Goal: Task Accomplishment & Management: Manage account settings

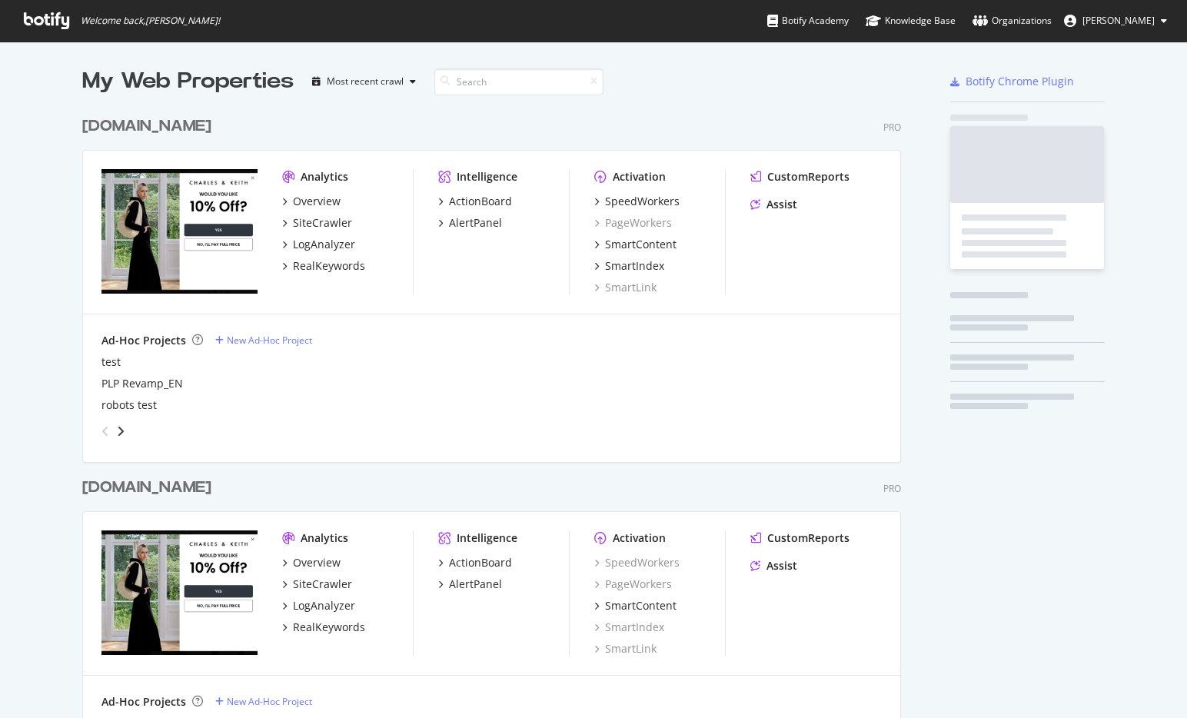
scroll to position [921, 831]
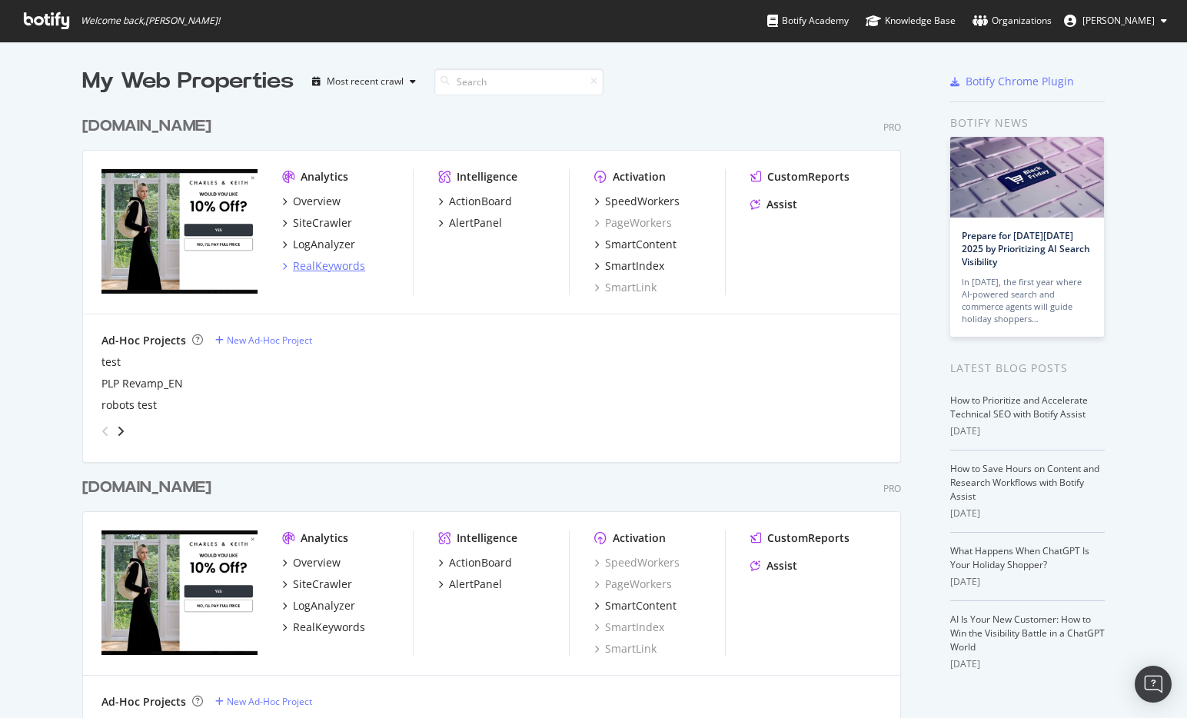
click at [317, 263] on div "RealKeywords" at bounding box center [329, 265] width 72 height 15
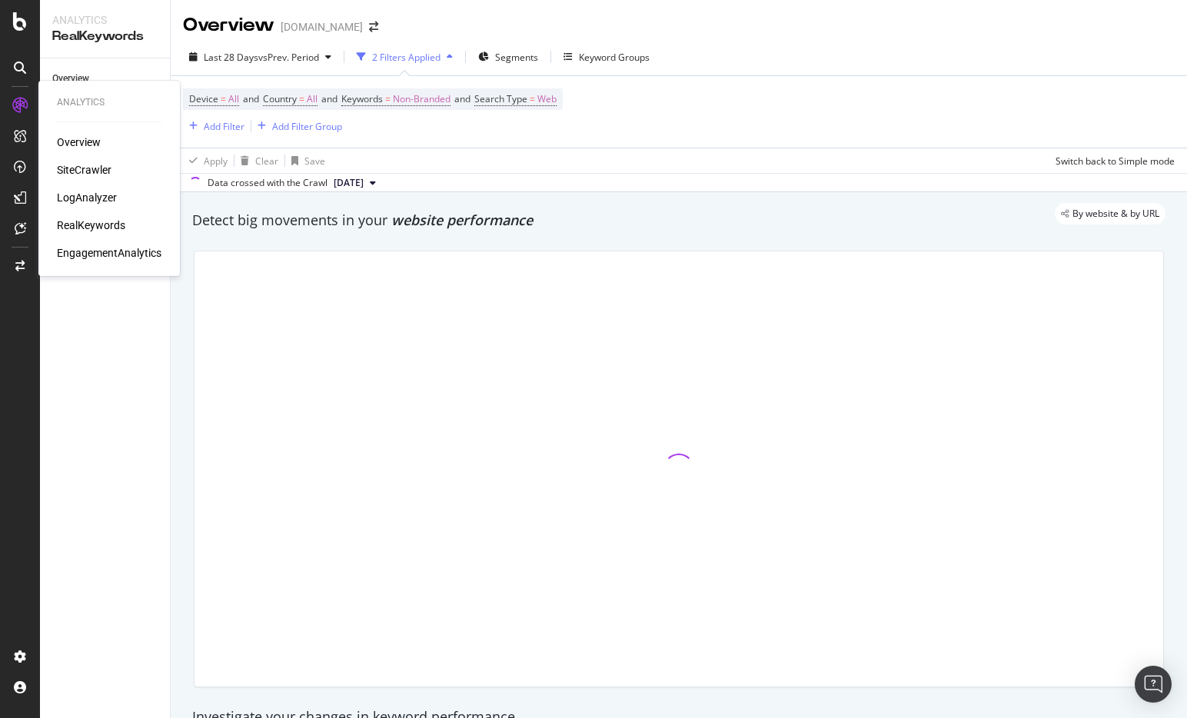
click at [125, 436] on div "Overview Content Performance Keyword Groups Ranking Keywords More Reports Count…" at bounding box center [105, 387] width 130 height 659
click at [97, 120] on div "Keyword Groups" at bounding box center [86, 123] width 68 height 16
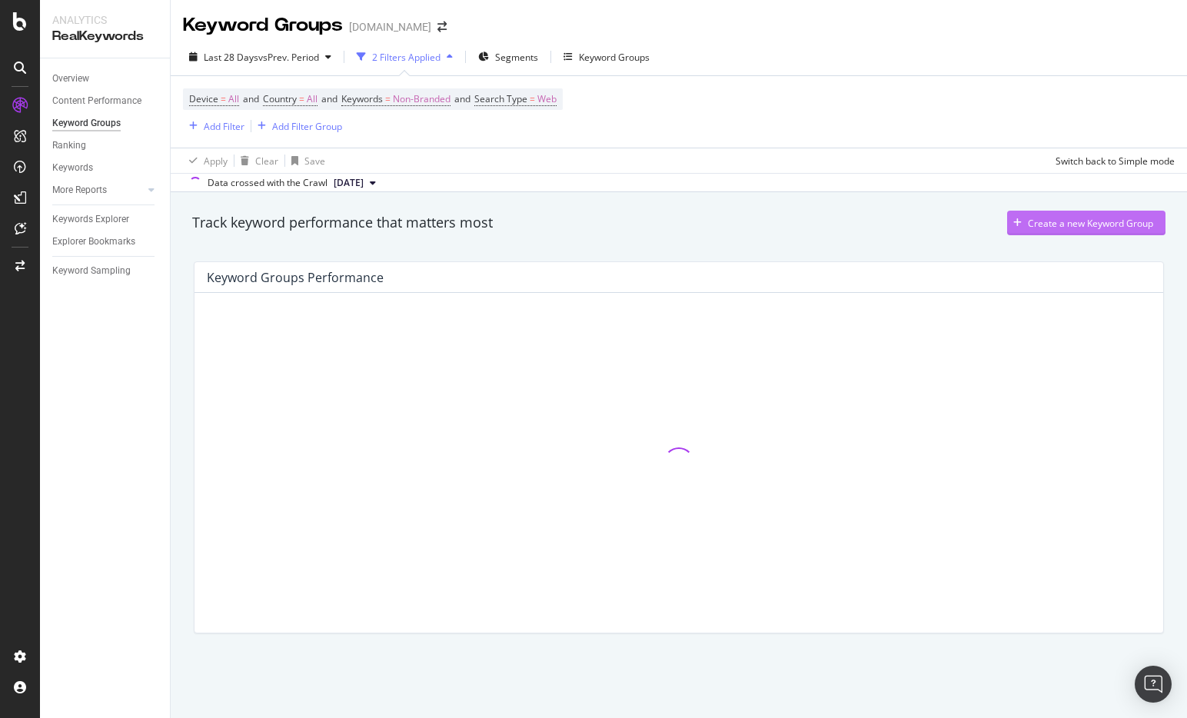
click at [1062, 221] on div "Create a new Keyword Group" at bounding box center [1090, 223] width 125 height 13
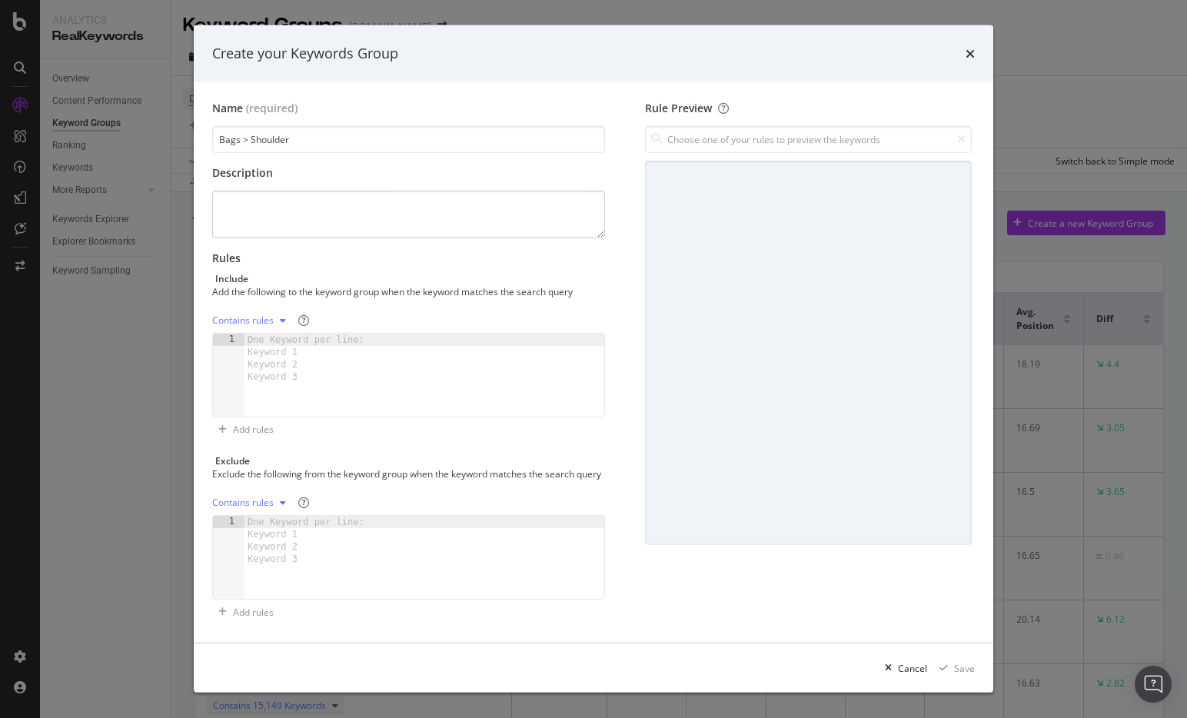
type input "Bags > Shoulder"
click at [279, 201] on textarea "modal" at bounding box center [408, 215] width 393 height 48
click at [290, 390] on div "modal" at bounding box center [424, 388] width 360 height 108
click at [258, 341] on div "shoulder" at bounding box center [424, 388] width 360 height 108
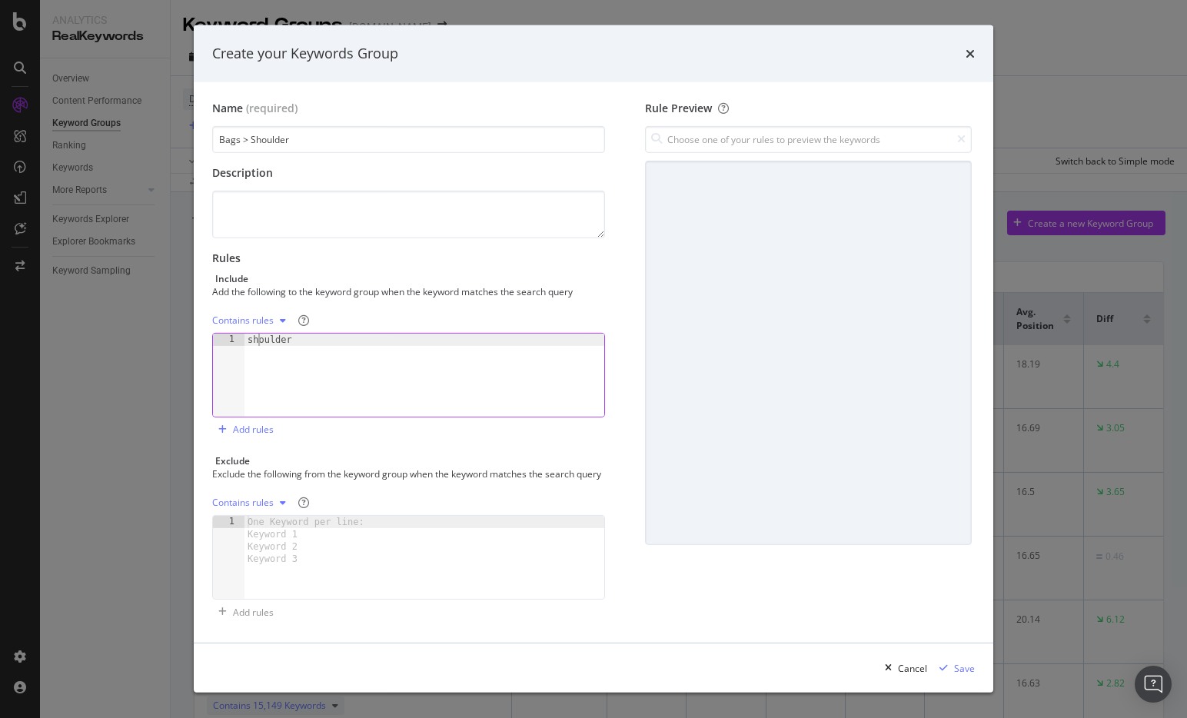
type textarea "shoulder"
paste textarea "肩背包"
type textarea "肩背包"
paste textarea "숄더백"
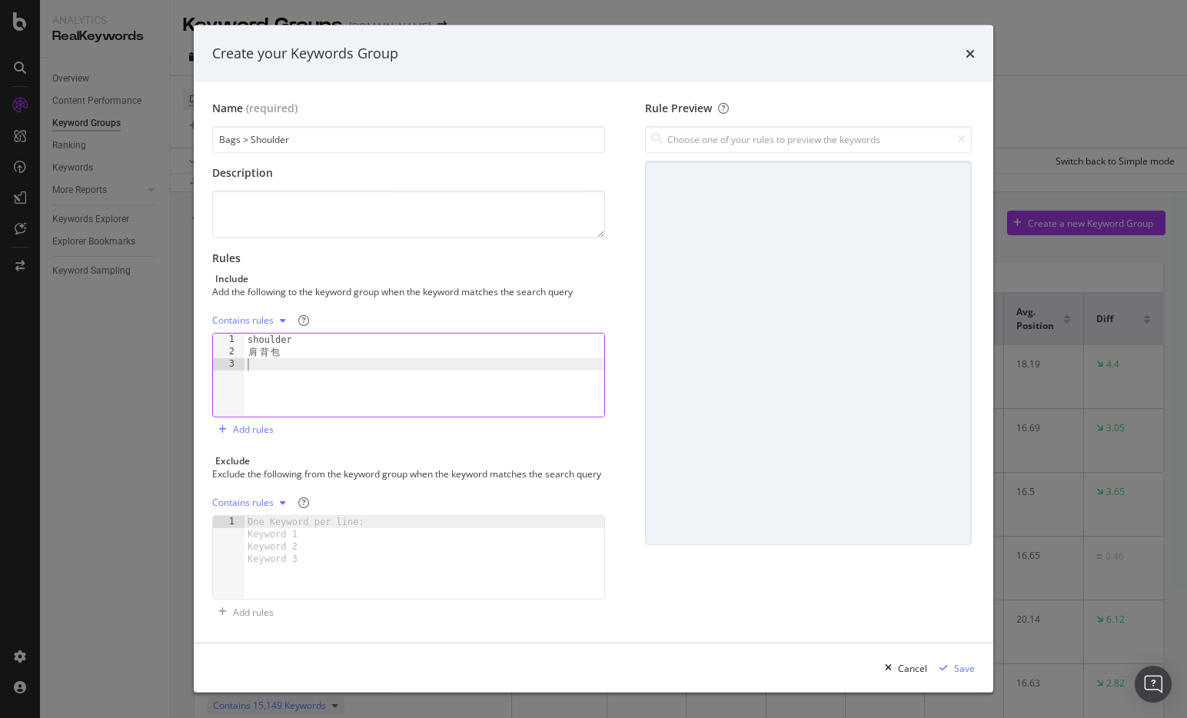
type textarea "숄더백"
paste textarea "Sacs portés épaule"
type textarea "Sacs portés épaule"
paste textarea "Bolsos de Hombro"
type textarea "Bolsos de Hombro"
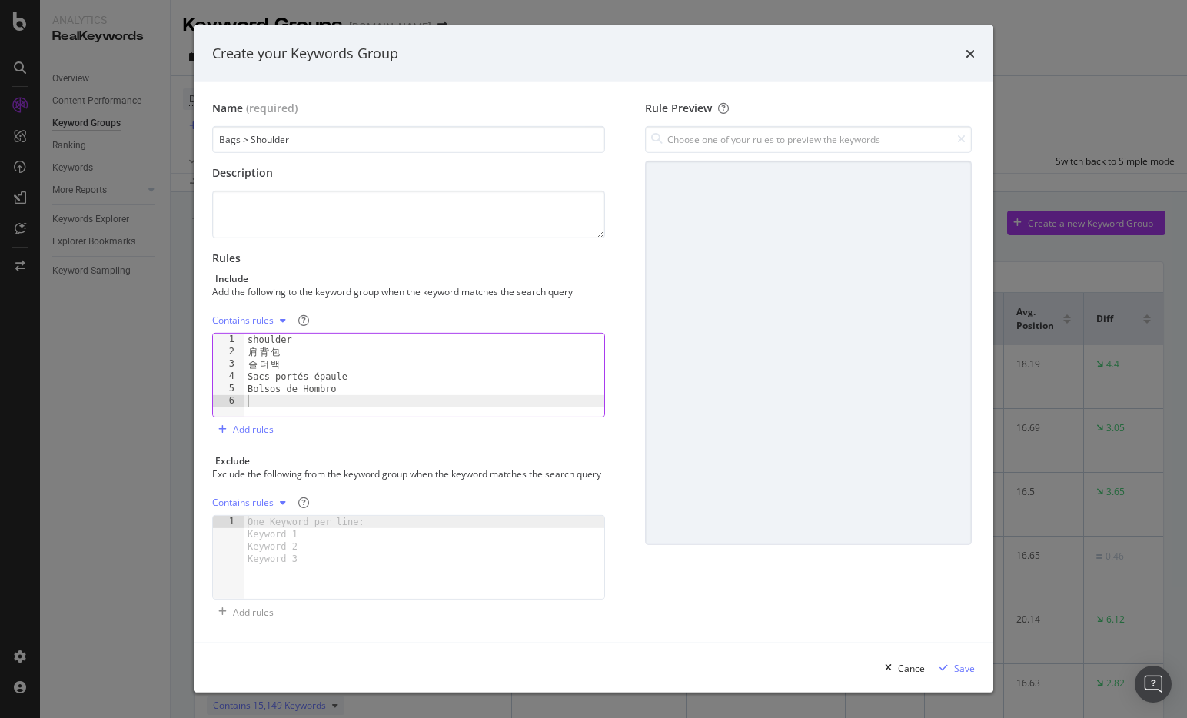
paste textarea "Schultertaschen"
type textarea "Schultertaschen"
paste textarea "Schoudertassen"
type textarea "Schoudertassen"
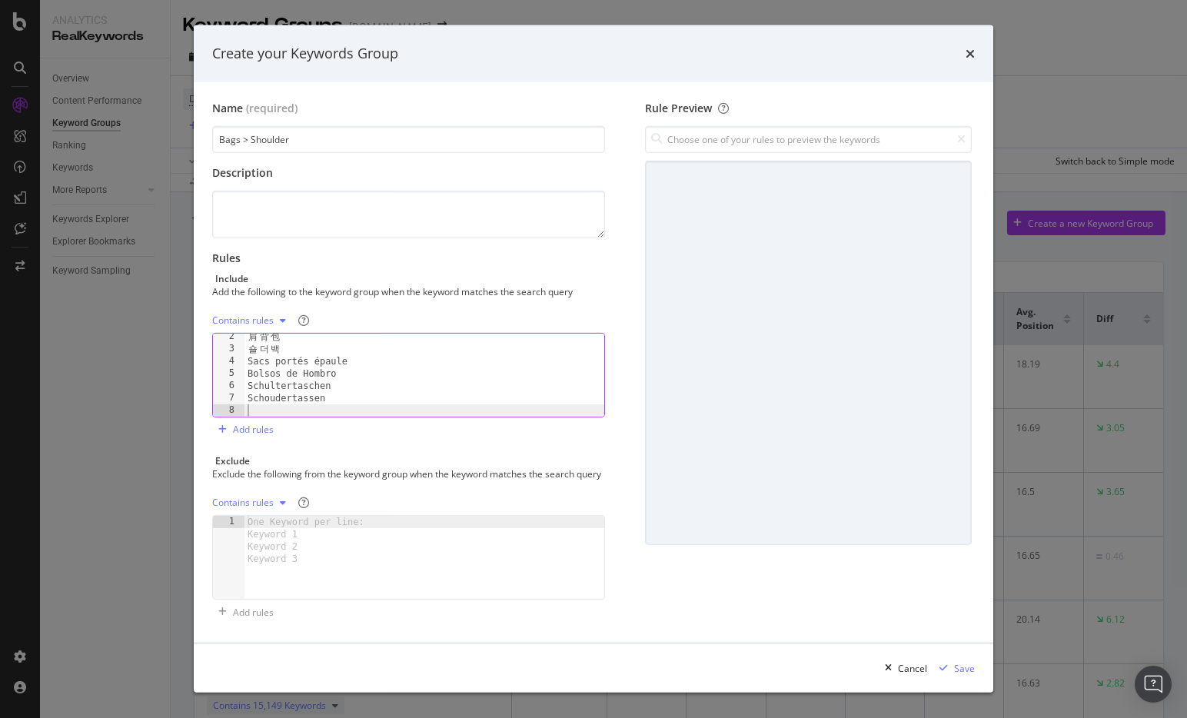
scroll to position [15, 0]
paste textarea "Borse a spalla da donna"
type textarea "Borse a spalla da donna"
paste textarea "Malas de Ombro"
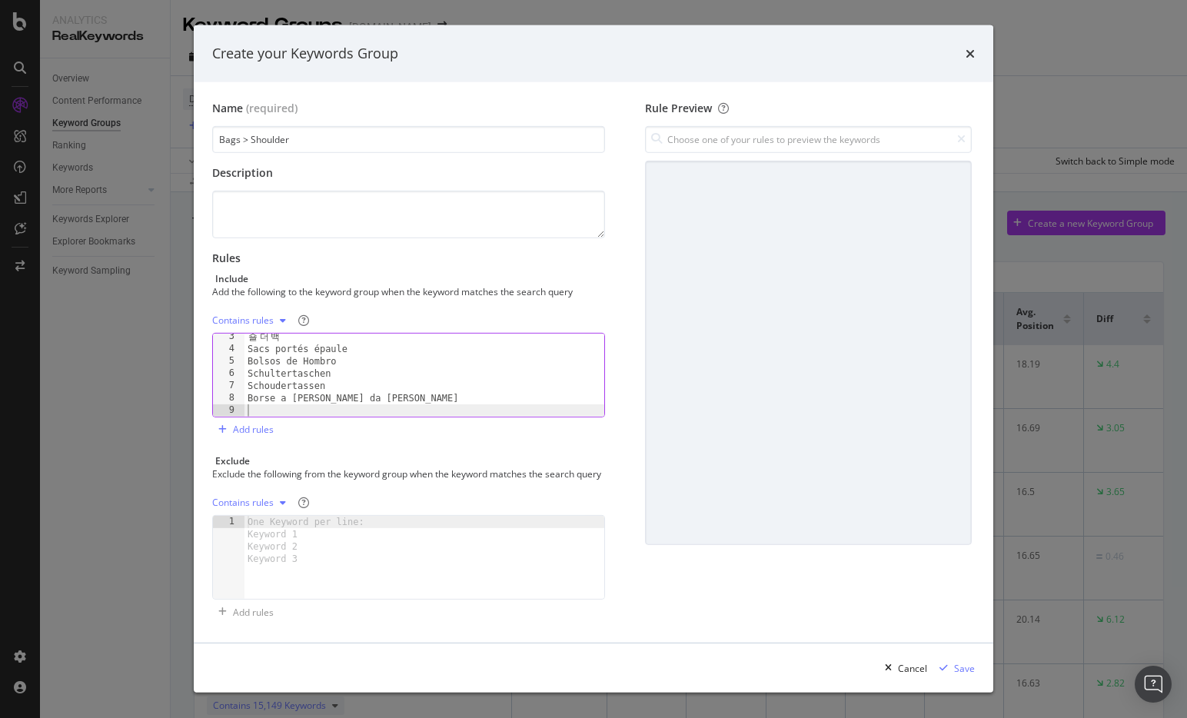
type textarea "Malas de Ombro"
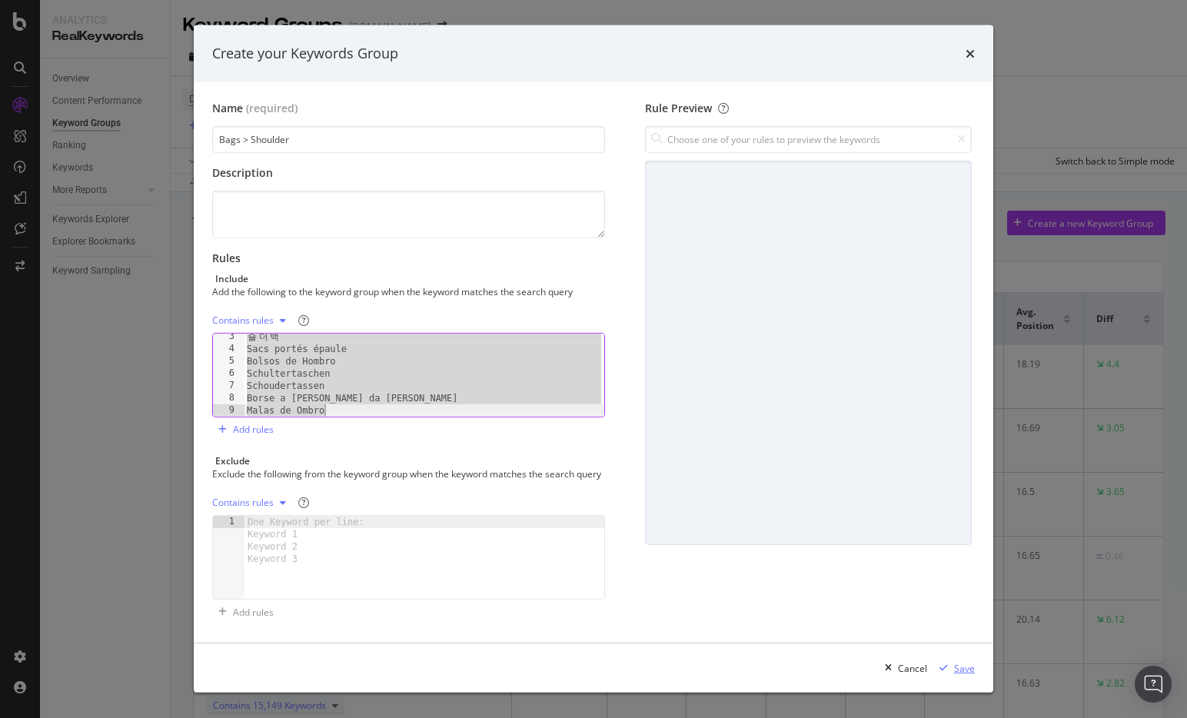
type textarea "Borse a spalla da donna Malas de Ombro"
click at [968, 665] on div "Save" at bounding box center [964, 668] width 21 height 13
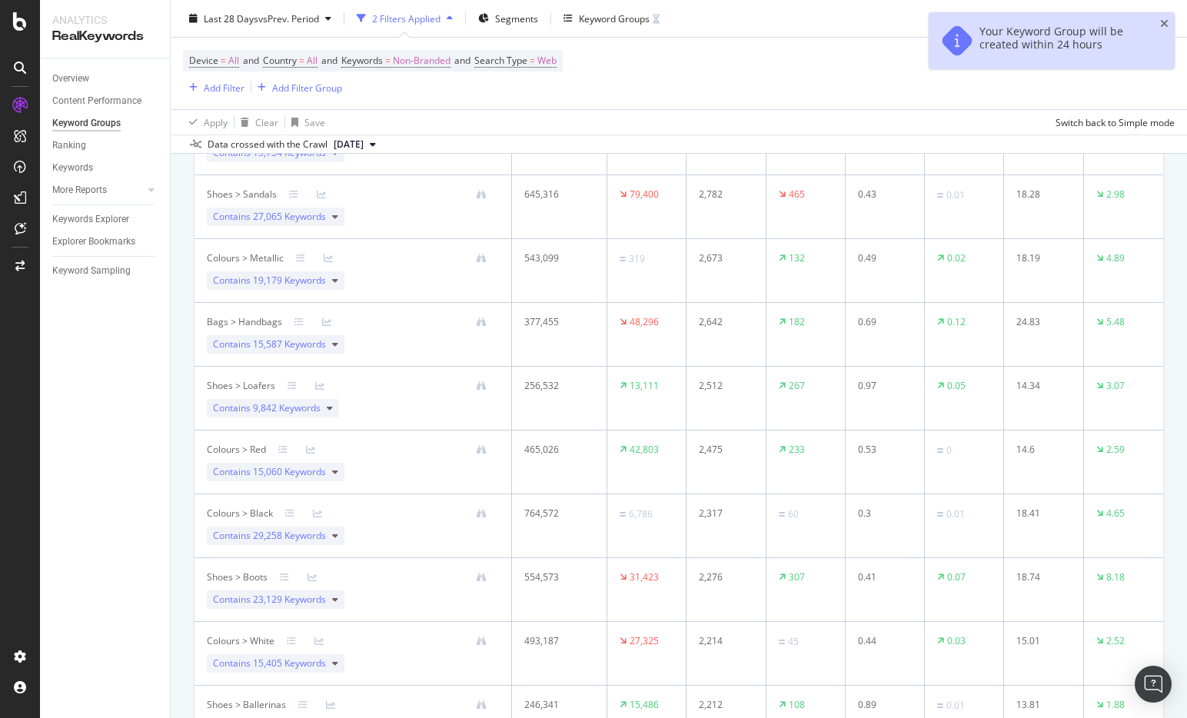
scroll to position [0, 0]
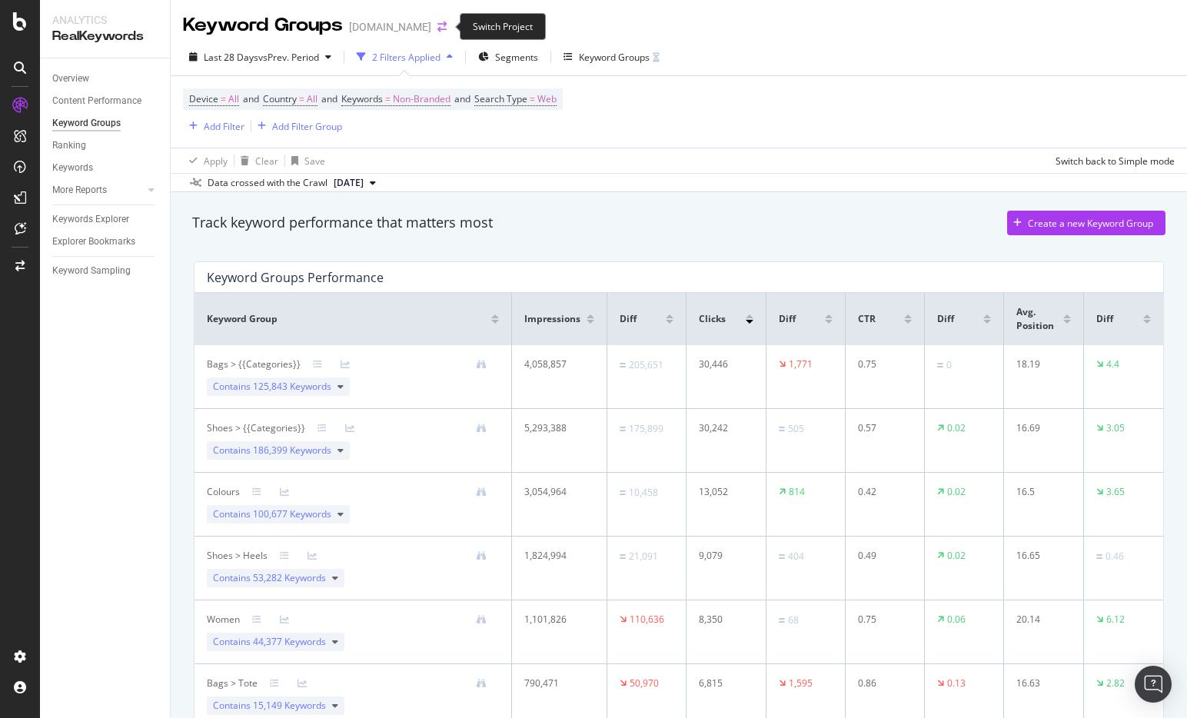
click at [444, 25] on icon "arrow-right-arrow-left" at bounding box center [441, 27] width 9 height 11
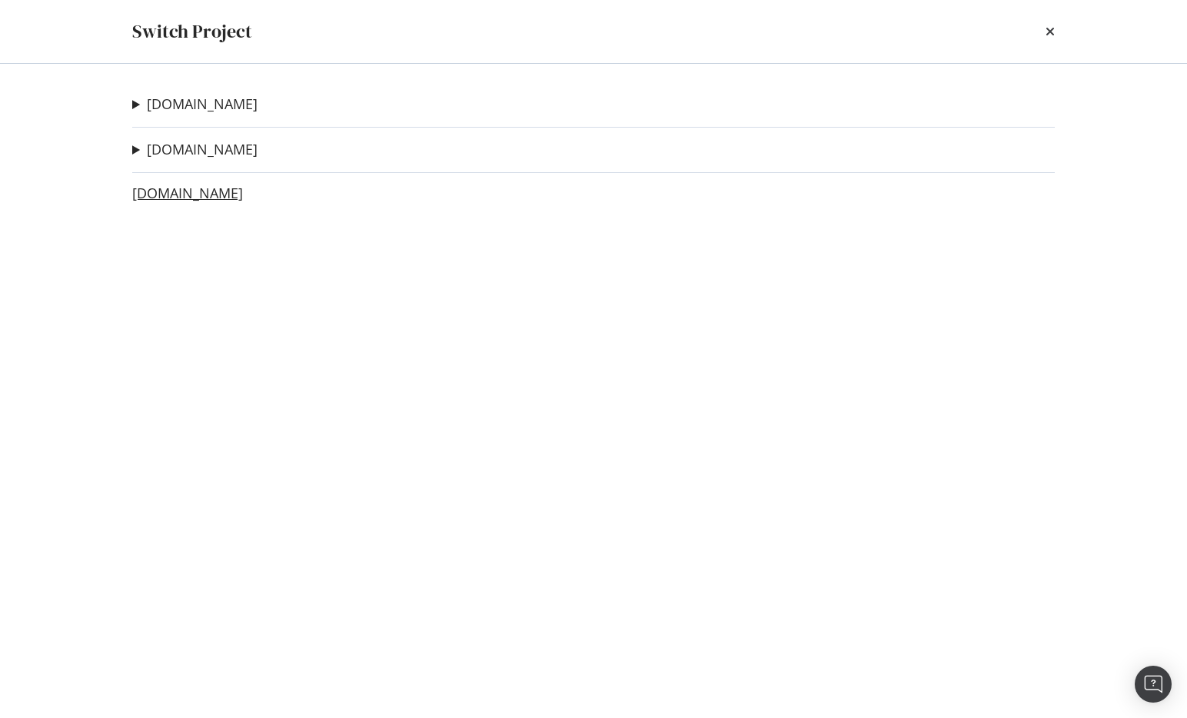
click at [207, 190] on link "[DOMAIN_NAME]" at bounding box center [187, 193] width 111 height 16
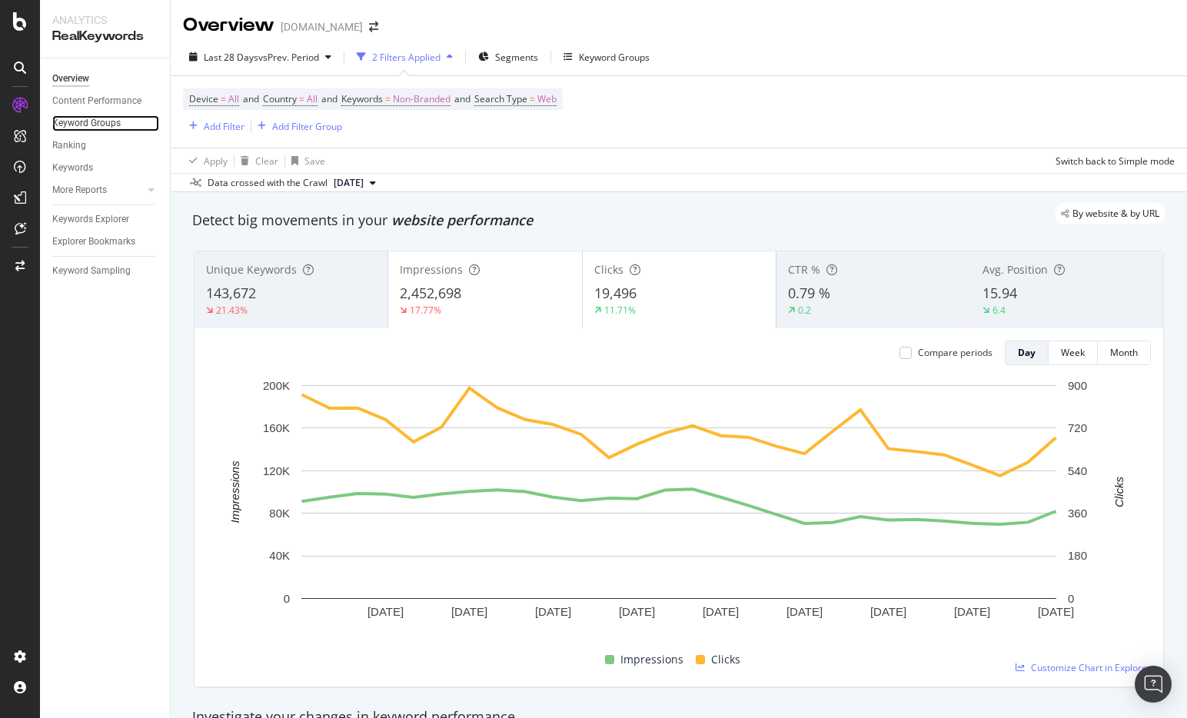
click at [119, 122] on link "Keyword Groups" at bounding box center [105, 123] width 107 height 16
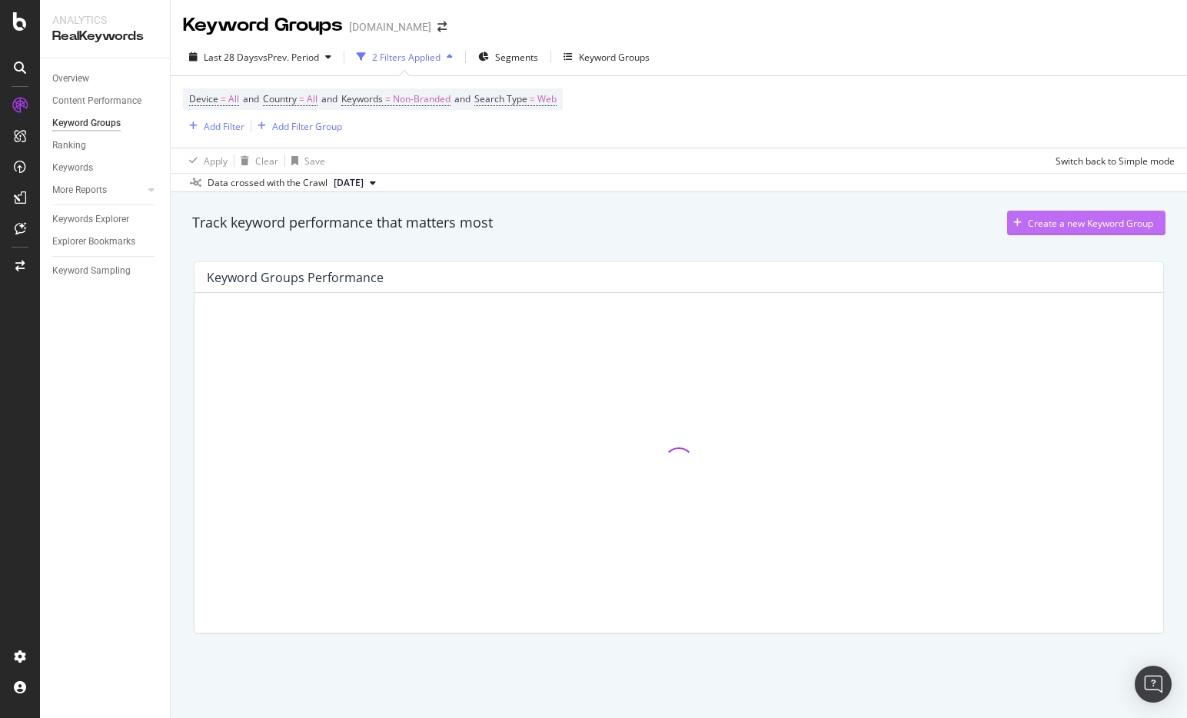
click at [1085, 218] on div "Create a new Keyword Group" at bounding box center [1090, 223] width 125 height 13
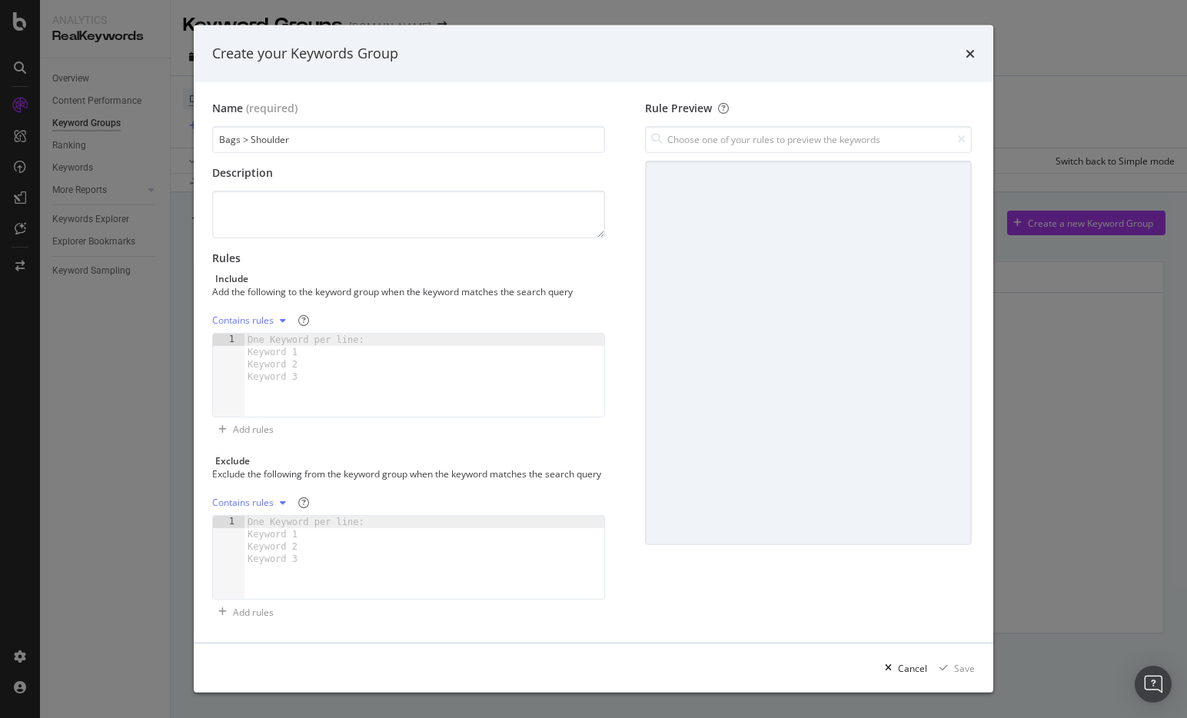
type input "Bags > Shoulder"
click at [414, 354] on div "modal" at bounding box center [424, 388] width 360 height 108
paste textarea "Malas de Ombro"
type textarea "Malas de Ombro"
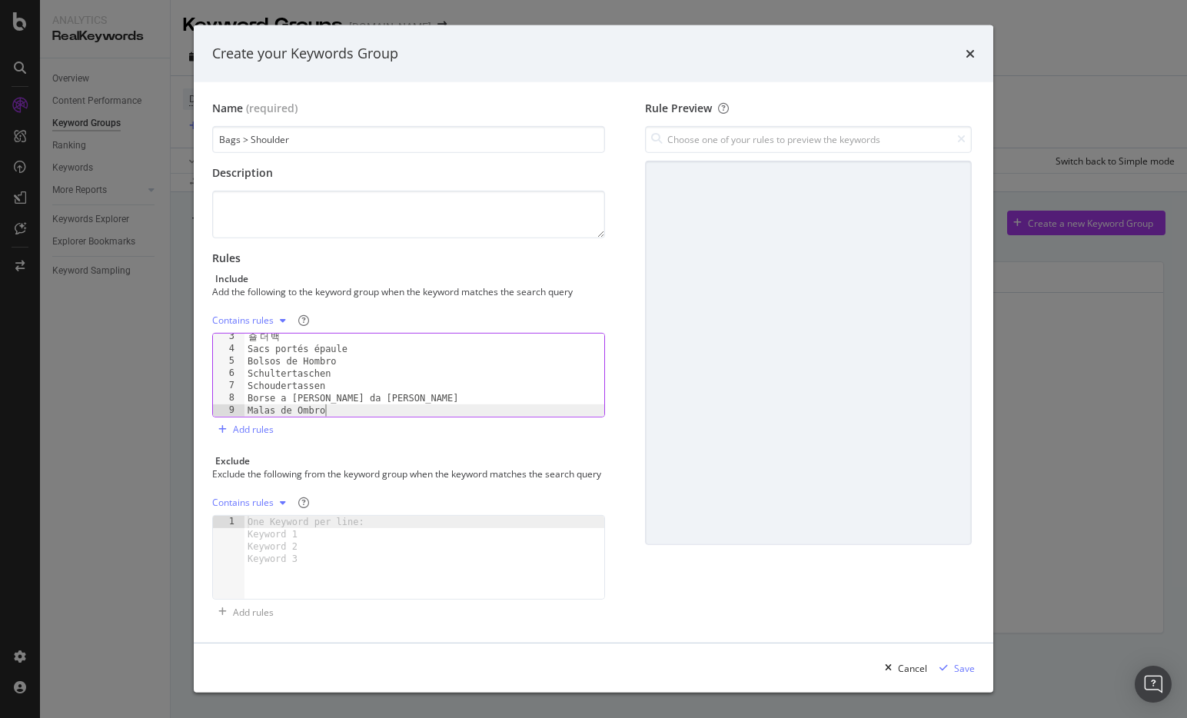
scroll to position [28, 0]
click at [771, 640] on div "Name (required) Bags > Shoulder Description Rules Include Add the following to …" at bounding box center [593, 362] width 799 height 561
click at [956, 666] on div "Save" at bounding box center [964, 668] width 21 height 13
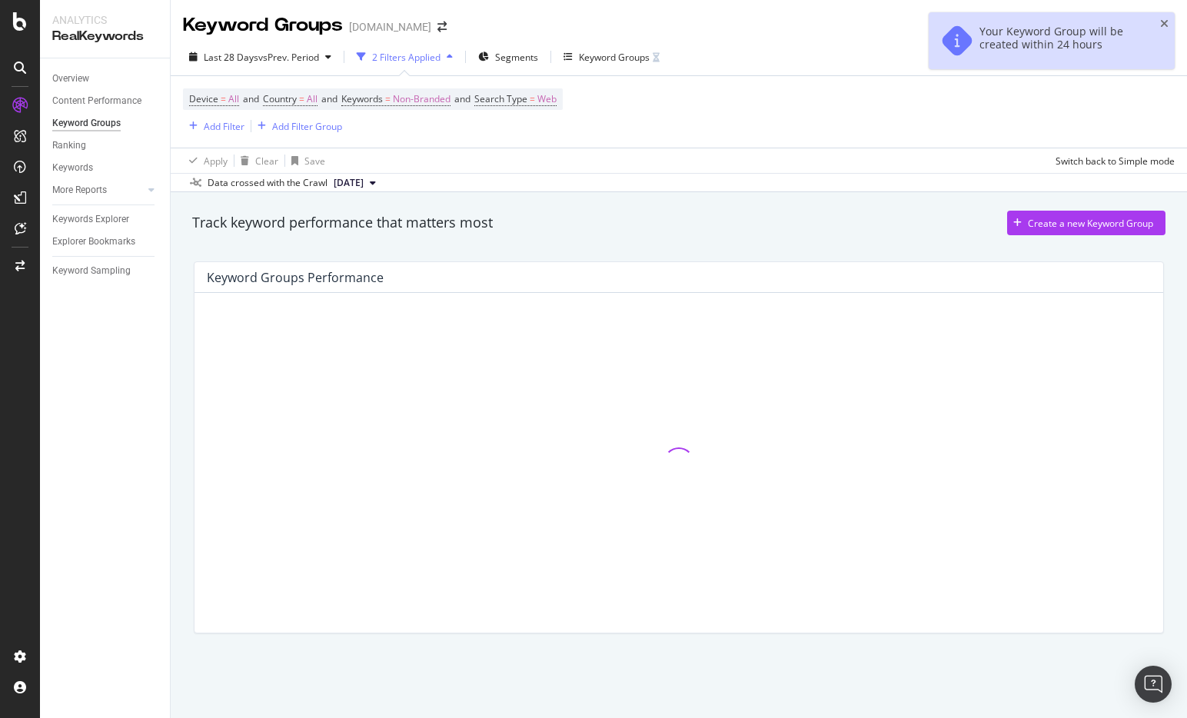
click at [418, 22] on div "[DOMAIN_NAME]" at bounding box center [390, 26] width 82 height 15
click at [437, 24] on icon "arrow-right-arrow-left" at bounding box center [441, 27] width 9 height 11
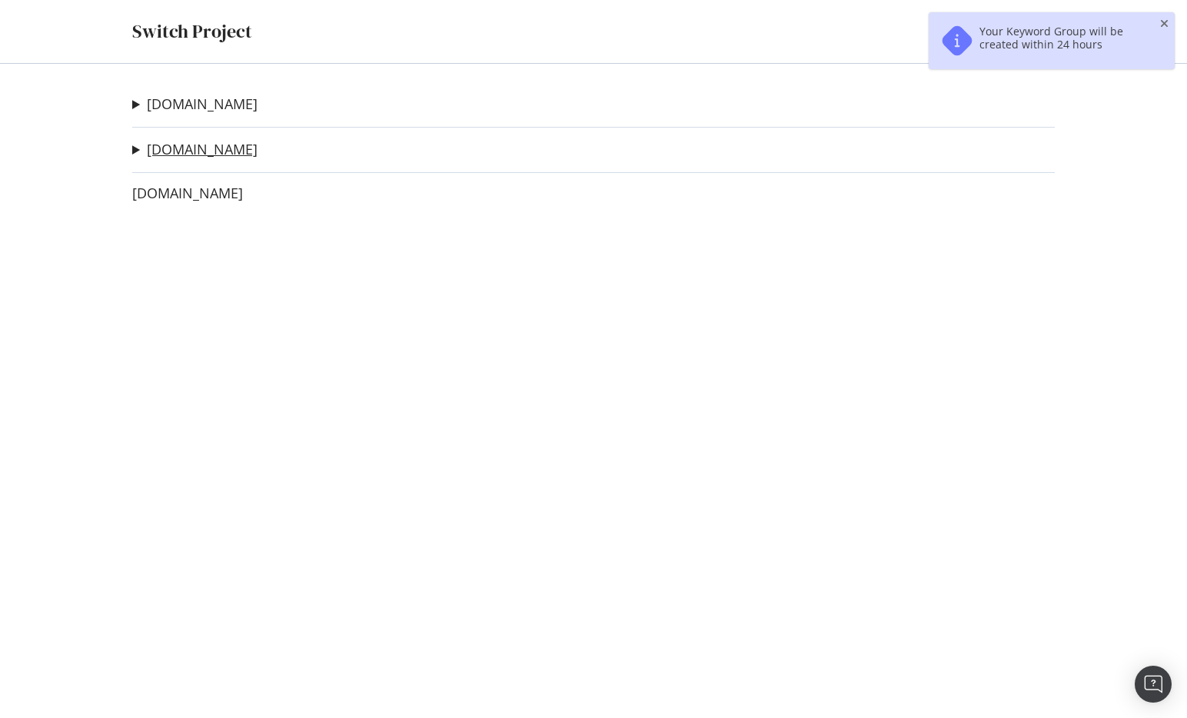
click at [221, 154] on link "[DOMAIN_NAME]" at bounding box center [202, 149] width 111 height 16
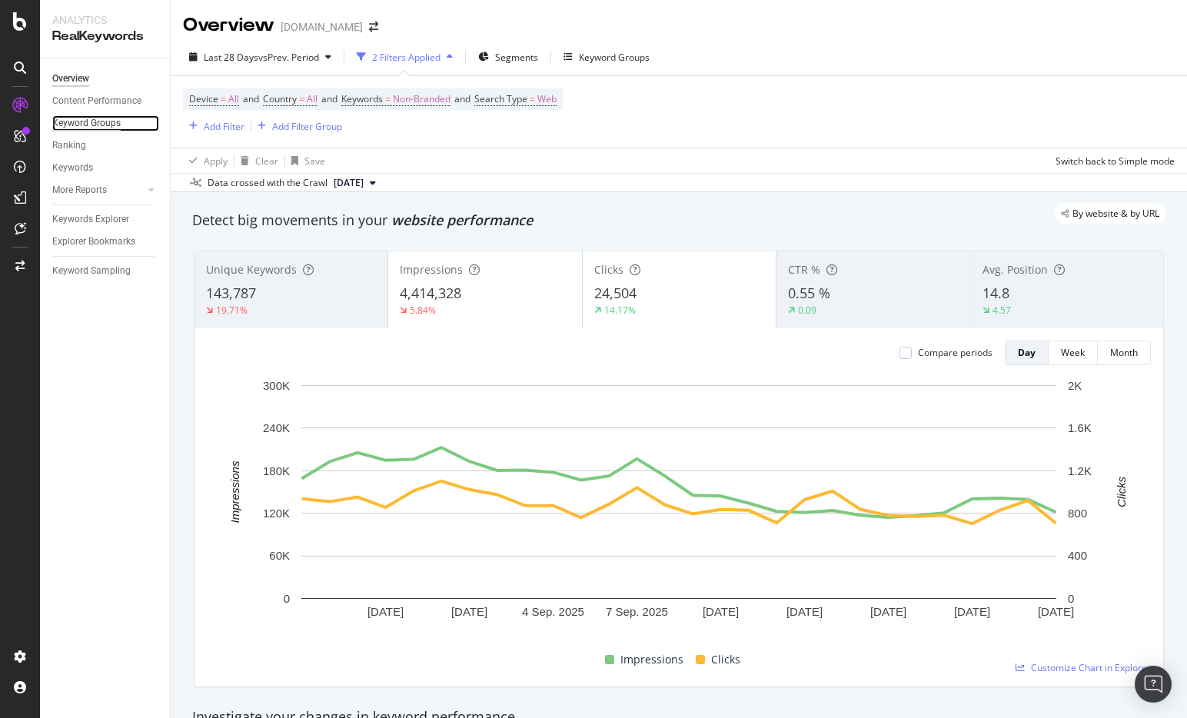
click at [95, 121] on div "Keyword Groups" at bounding box center [86, 123] width 68 height 16
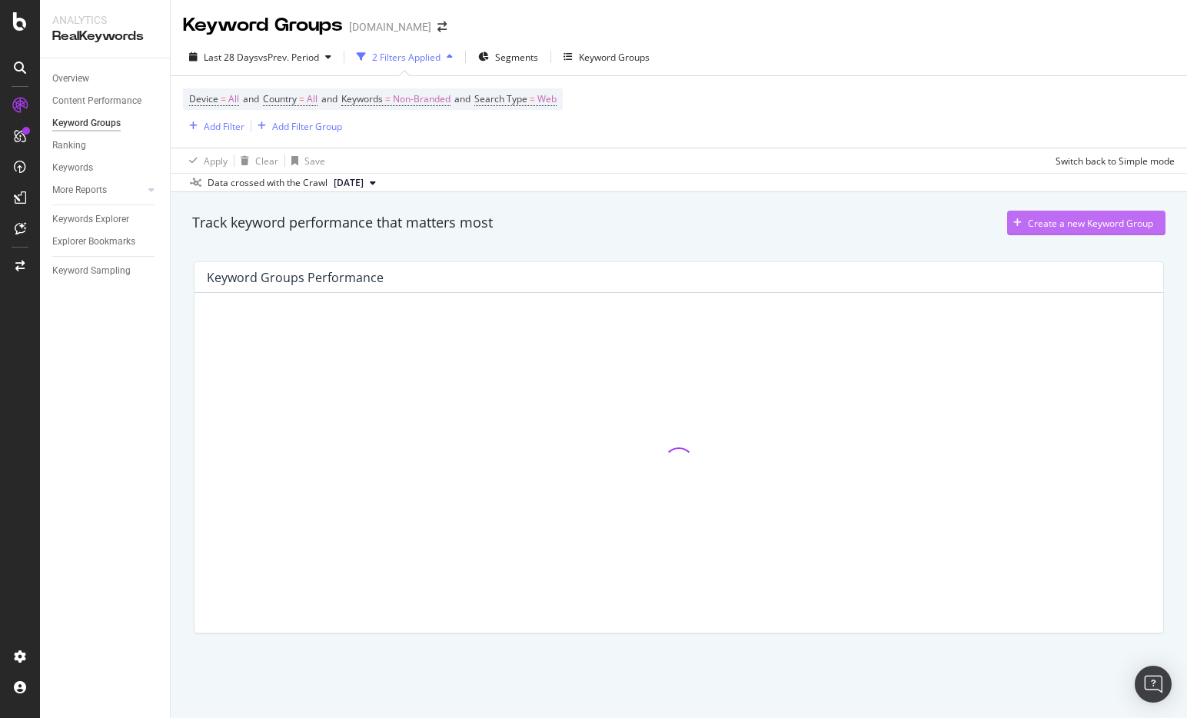
click at [1091, 226] on div "Create a new Keyword Group" at bounding box center [1090, 223] width 125 height 13
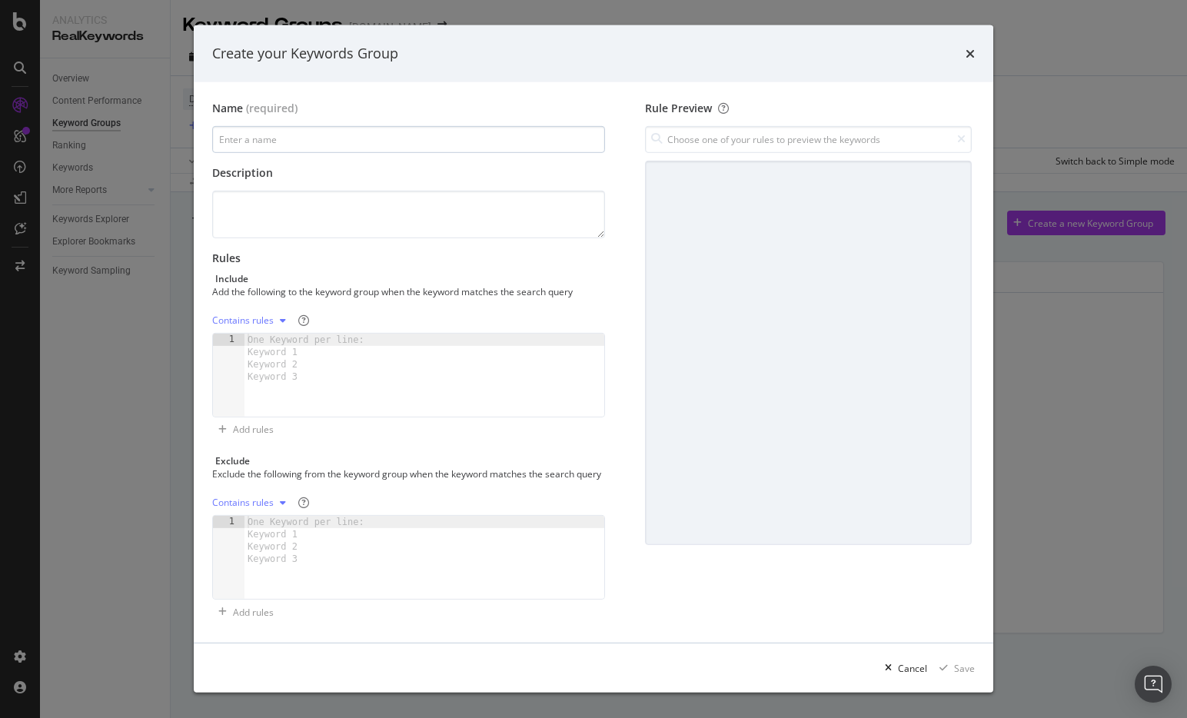
click at [472, 132] on input "modal" at bounding box center [408, 139] width 393 height 27
type input "B"
type input "V"
type input "Bags > Shoulder"
click at [473, 388] on div "modal" at bounding box center [424, 388] width 360 height 108
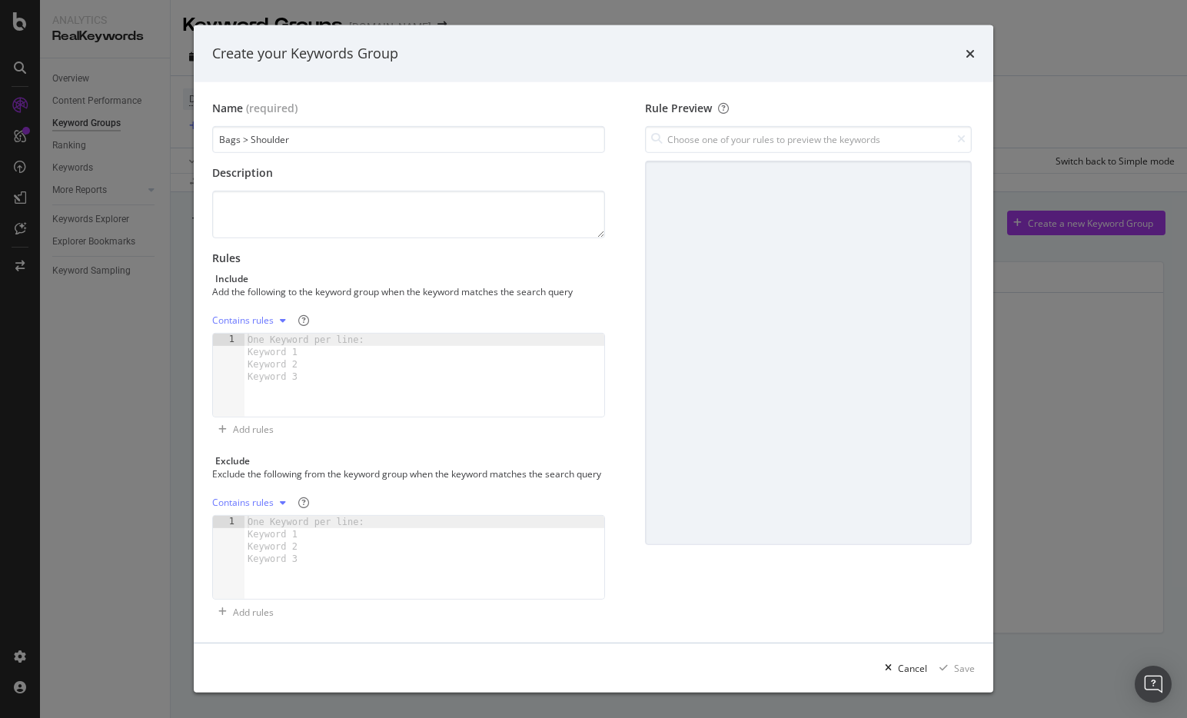
paste textarea "Malas de Ombro"
type textarea "Malas de Ombro"
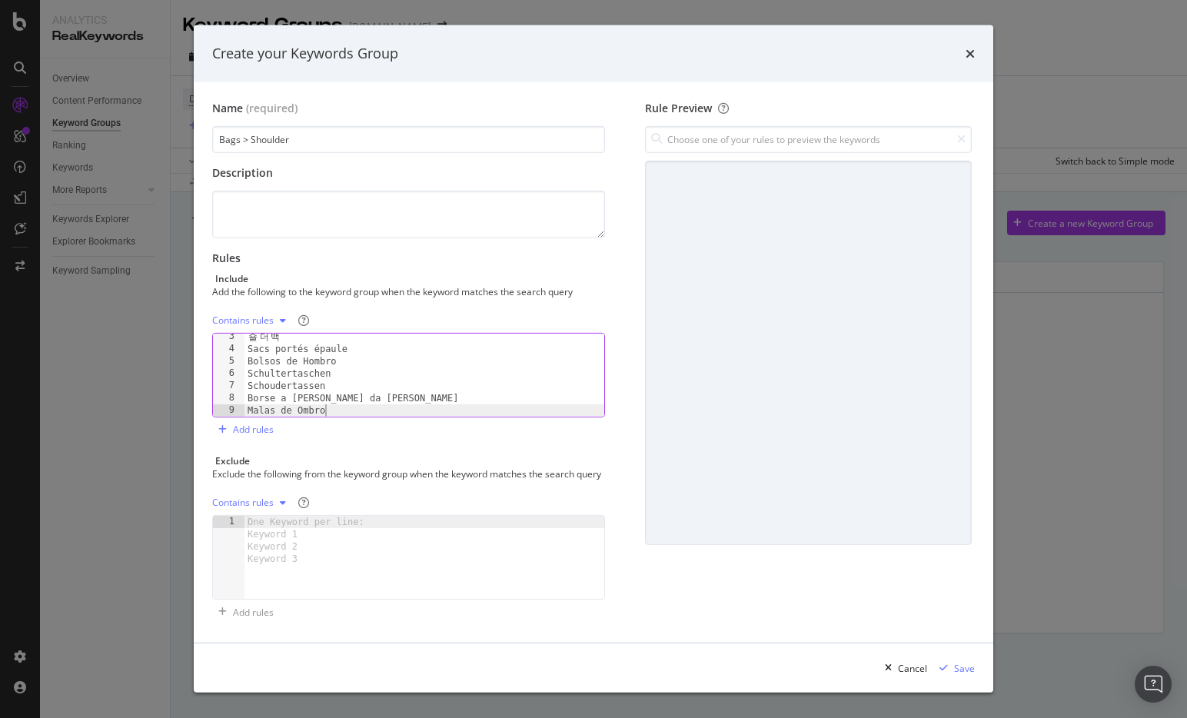
scroll to position [28, 0]
drag, startPoint x: 546, startPoint y: 321, endPoint x: 554, endPoint y: 322, distance: 8.6
click at [548, 321] on div "Contains rules" at bounding box center [408, 320] width 393 height 25
click at [953, 663] on div "modal" at bounding box center [943, 667] width 21 height 9
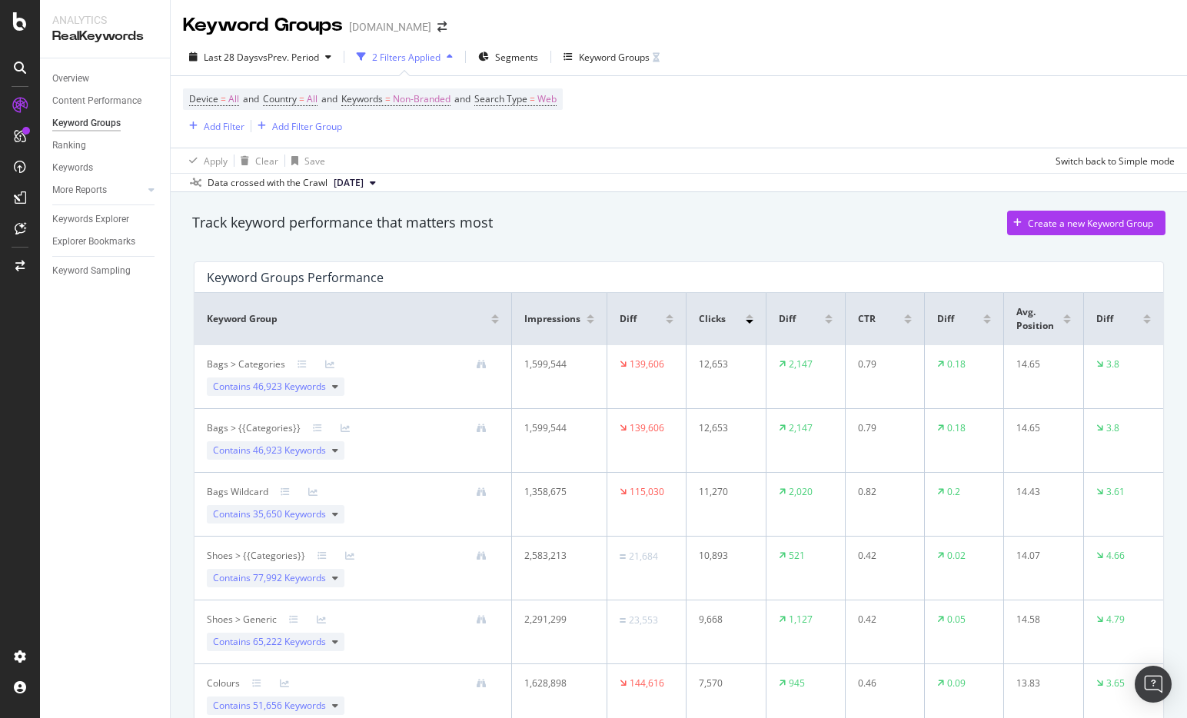
click at [829, 172] on div "Apply Clear Save Switch back to Simple mode" at bounding box center [679, 160] width 1016 height 25
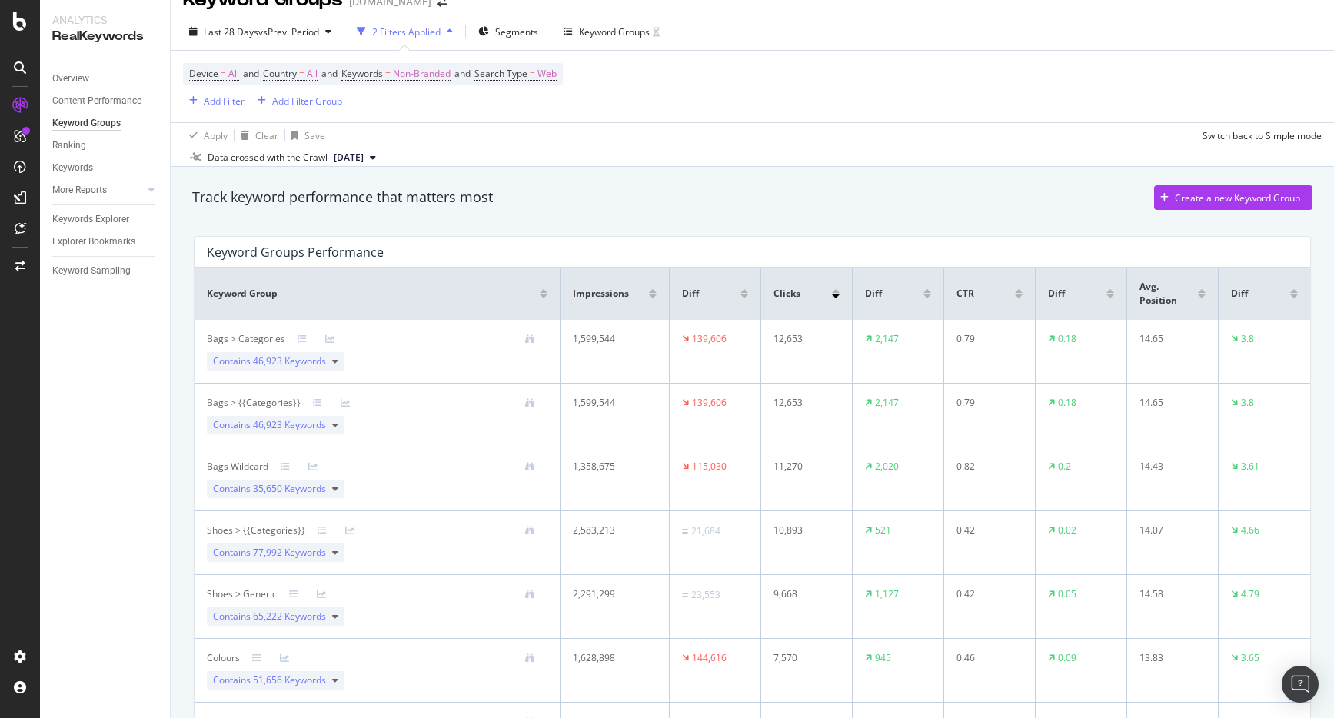
scroll to position [0, 0]
